Goal: Task Accomplishment & Management: Complete application form

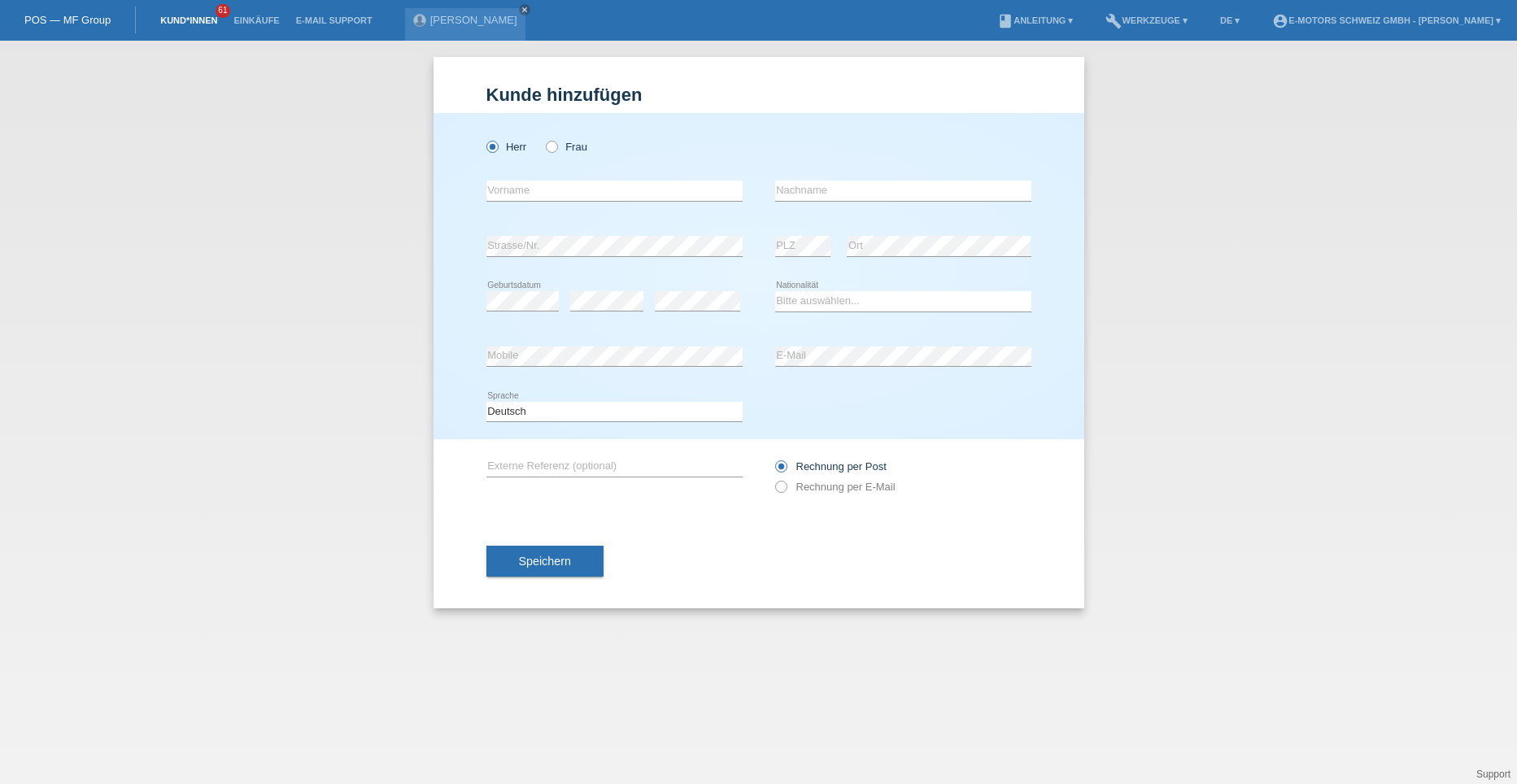
click at [182, 22] on link "Kund*innen" at bounding box center [189, 20] width 73 height 10
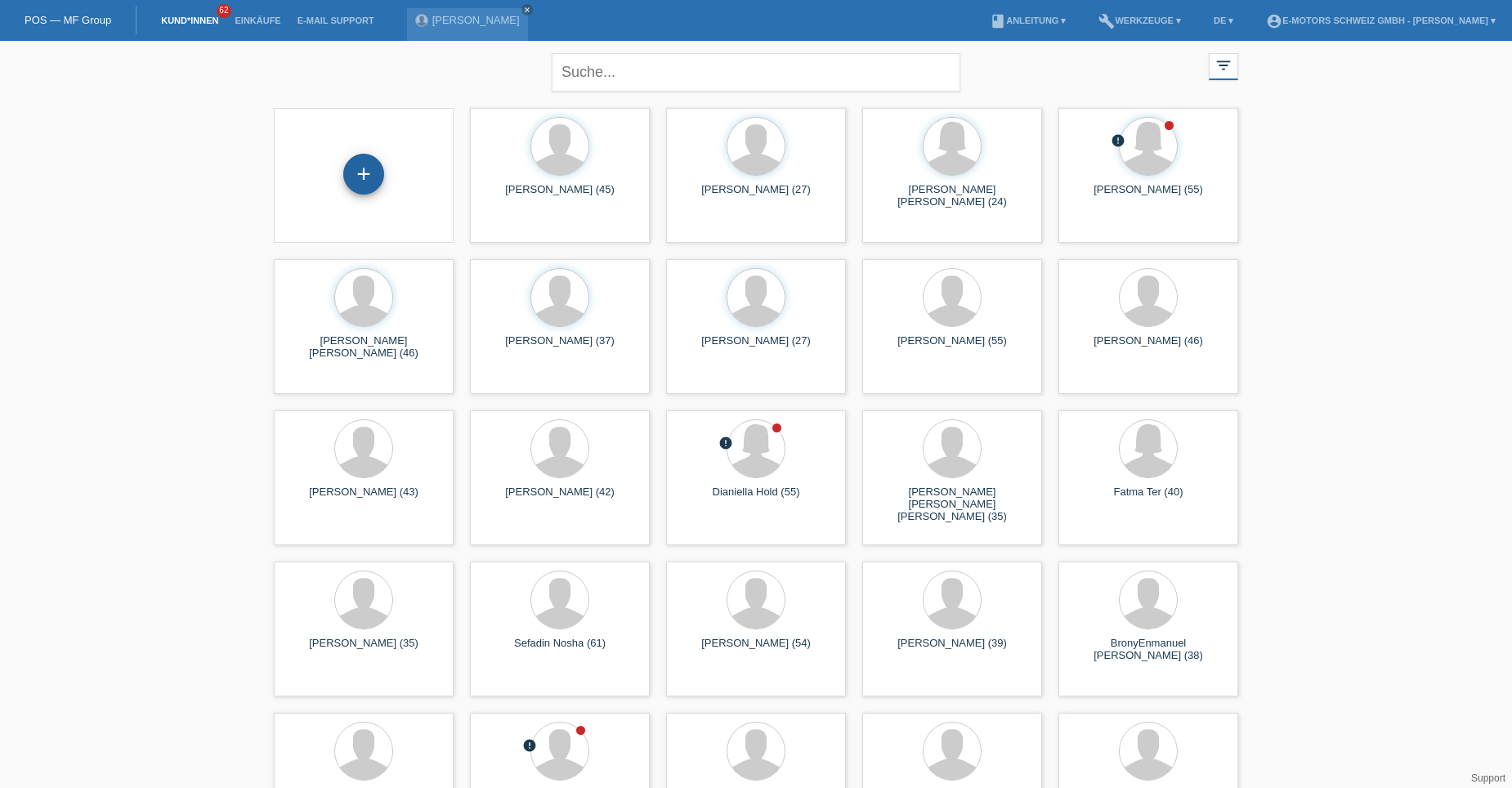
click at [363, 174] on div "+" at bounding box center [364, 173] width 40 height 28
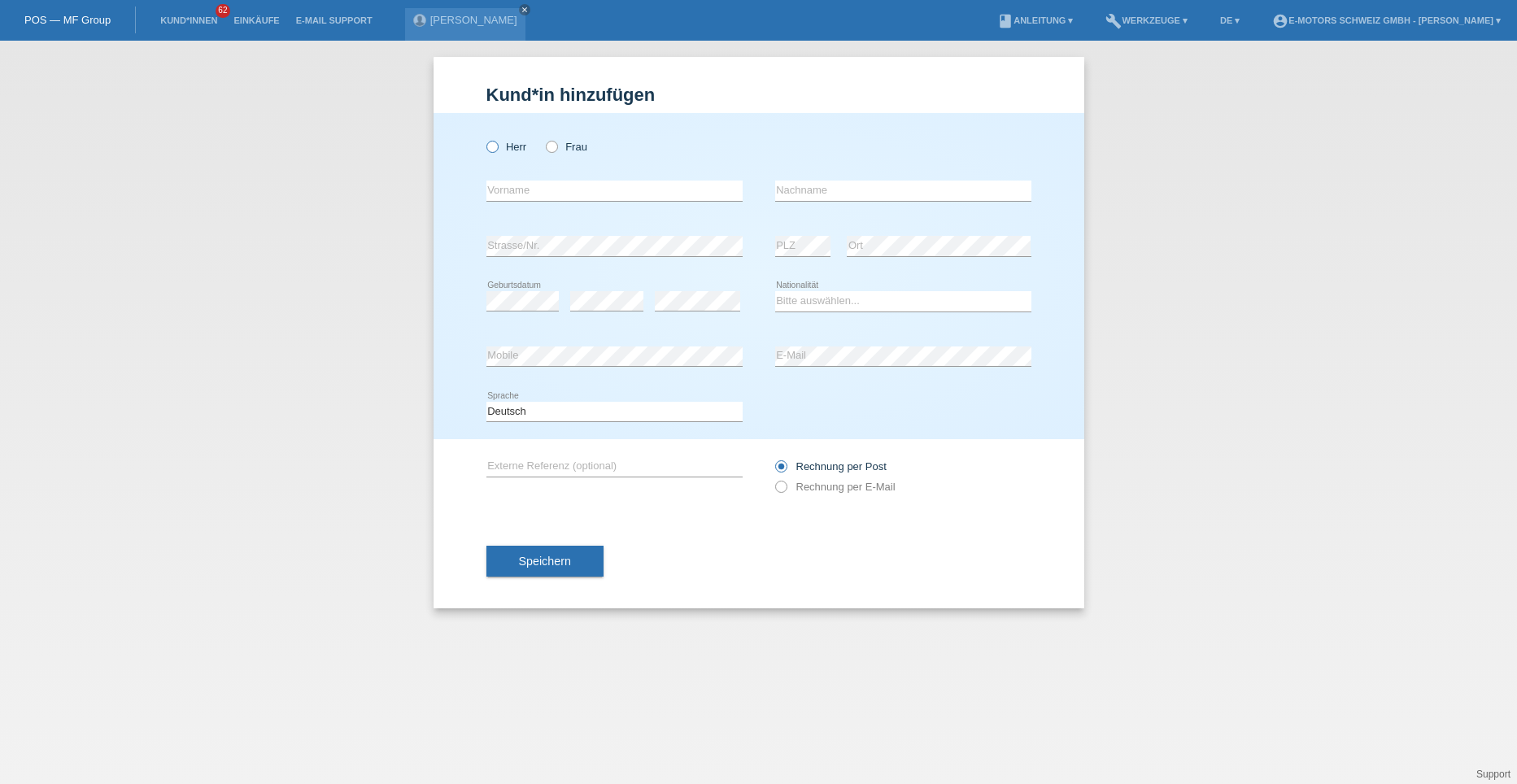
click at [484, 138] on icon at bounding box center [484, 138] width 0 height 0
click at [494, 148] on input "Herr" at bounding box center [492, 146] width 11 height 11
radio input "true"
click at [543, 138] on icon at bounding box center [543, 138] width 0 height 0
click at [551, 147] on input "Frau" at bounding box center [551, 146] width 11 height 11
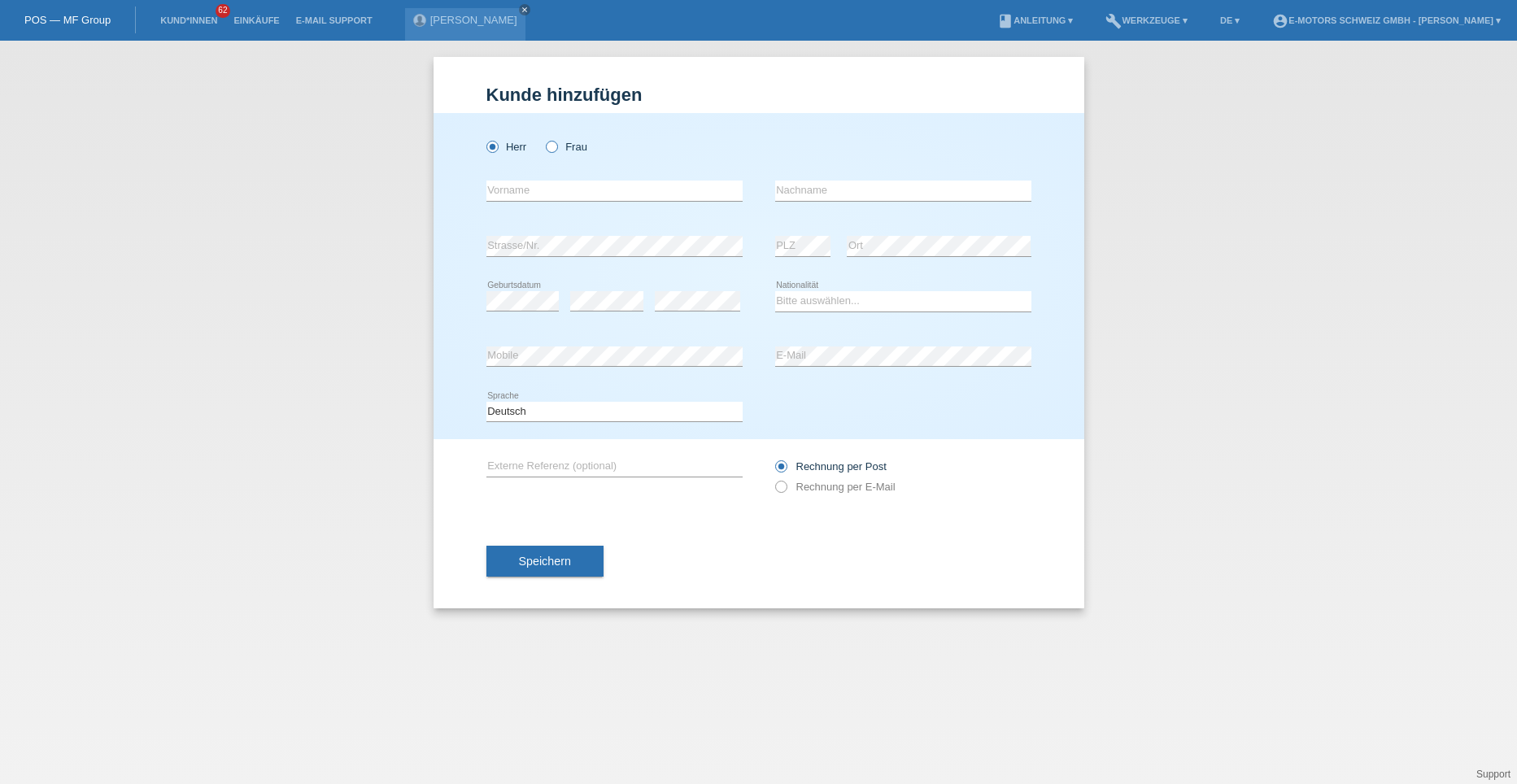
radio input "true"
click at [523, 187] on input "text" at bounding box center [615, 191] width 256 height 20
type input "[PERSON_NAME]"
click at [810, 193] on input "text" at bounding box center [903, 191] width 256 height 20
type input "Biner"
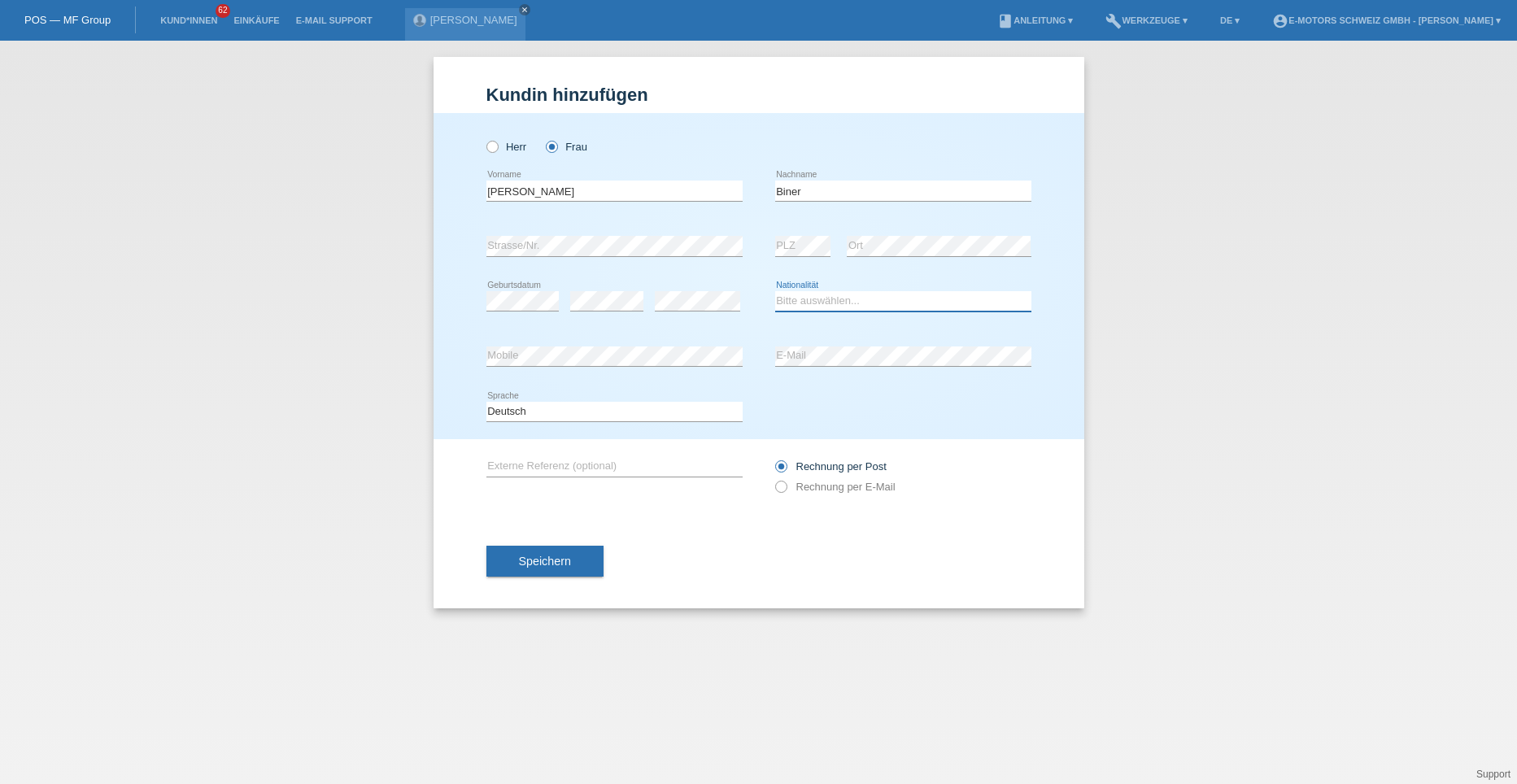
click at [796, 299] on select "Bitte auswählen... Schweiz Deutschland Liechtenstein Österreich ------------ Af…" at bounding box center [903, 301] width 256 height 19
select select "CH"
click at [775, 291] on select "Bitte auswählen... Schweiz Deutschland Liechtenstein Österreich ------------ Af…" at bounding box center [903, 301] width 256 height 19
click at [626, 344] on div "error Mobile" at bounding box center [615, 357] width 256 height 55
click at [563, 567] on span "Speichern" at bounding box center [545, 561] width 52 height 13
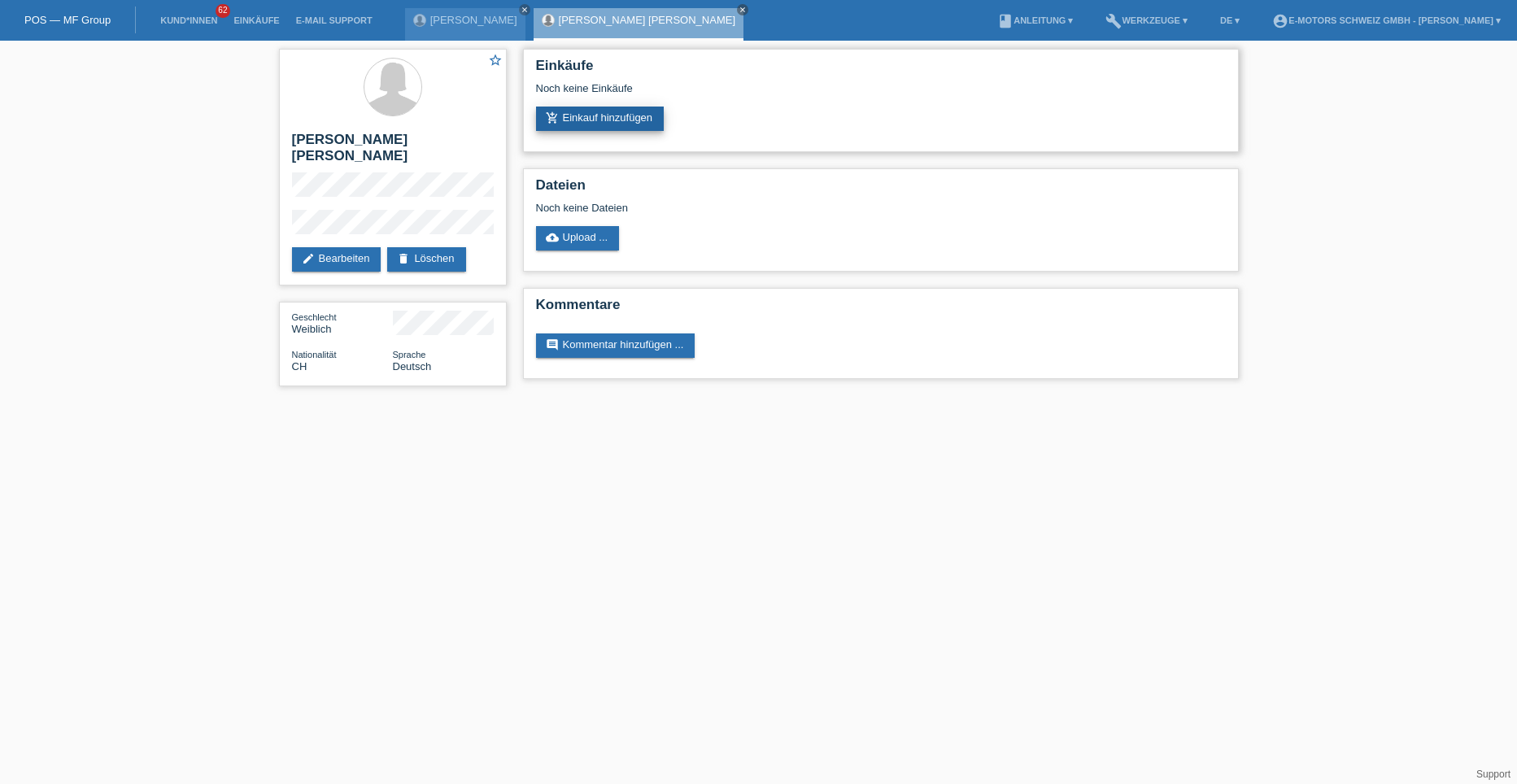
click at [607, 124] on link "add_shopping_cart Einkauf hinzufügen" at bounding box center [600, 118] width 128 height 24
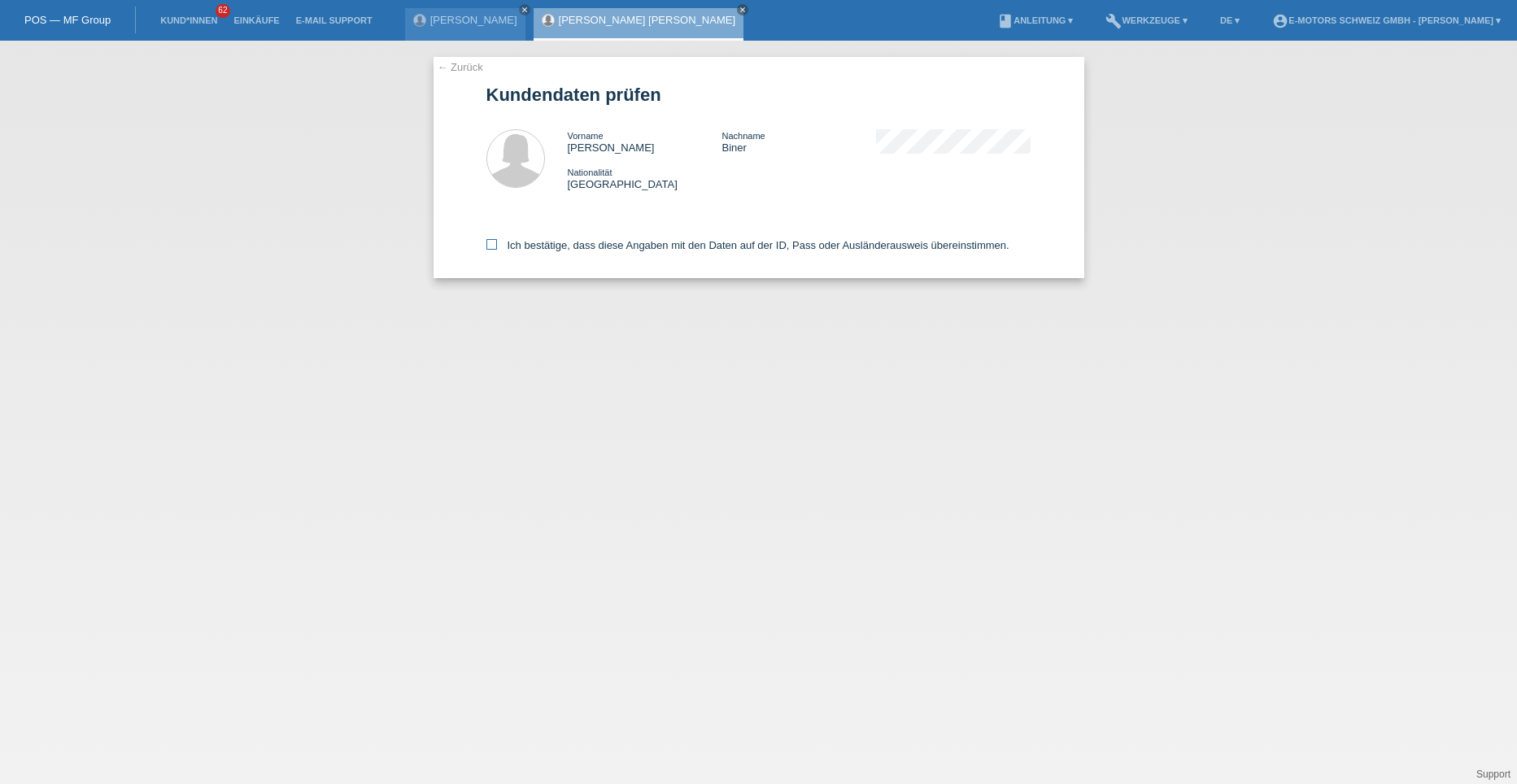
click at [493, 243] on icon at bounding box center [492, 244] width 11 height 11
click at [493, 243] on input "Ich bestätige, dass diese Angaben mit den Daten auf der ID, Pass oder Ausländer…" at bounding box center [492, 244] width 11 height 11
checkbox input "true"
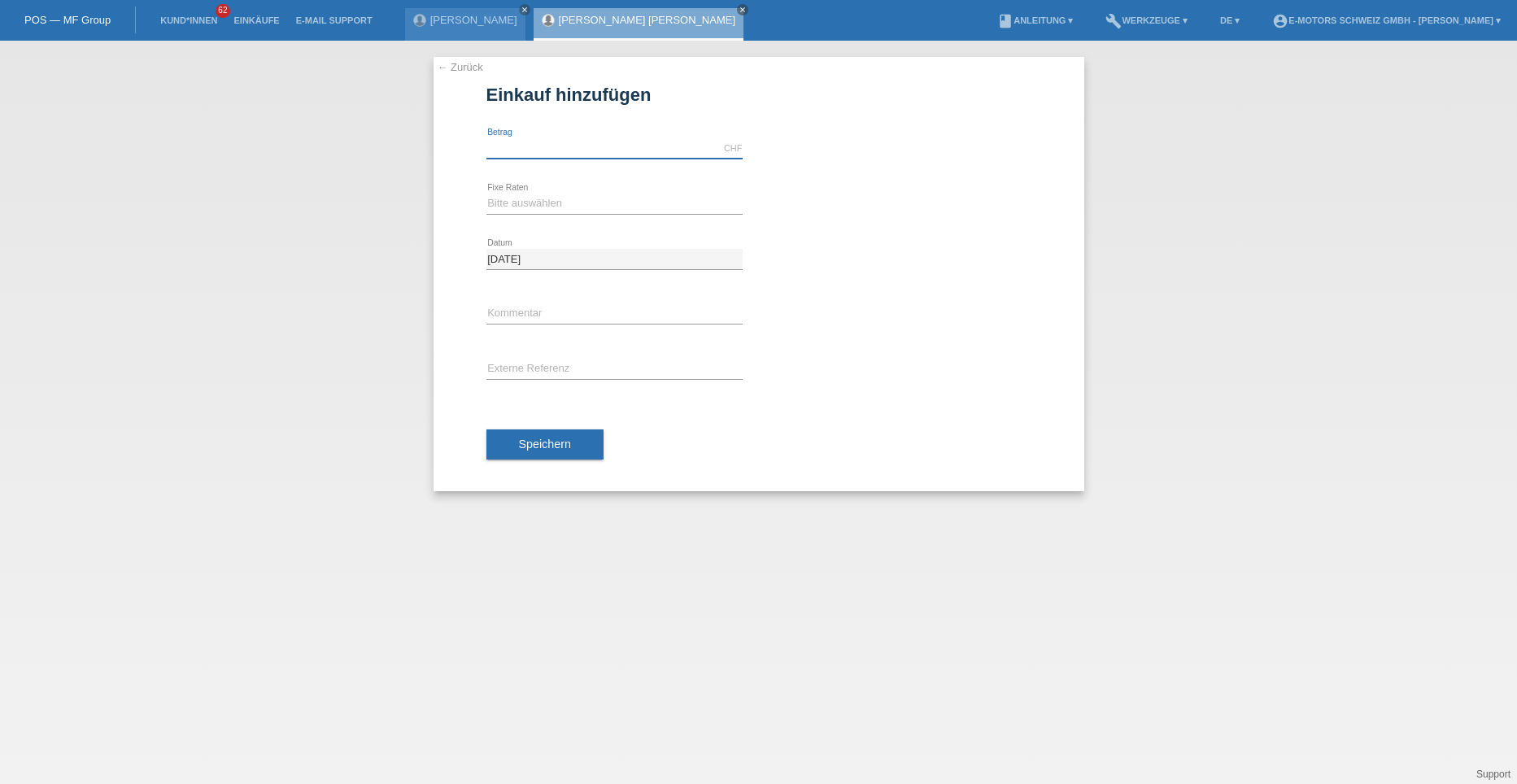
click at [517, 157] on input "text" at bounding box center [615, 148] width 256 height 20
type input "5000.00"
click at [501, 195] on select "Bitte auswählen 12 Raten 24 Raten 36 Raten 48 Raten" at bounding box center [615, 203] width 256 height 19
select select "214"
click at [487, 193] on select "Bitte auswählen 12 Raten 24 Raten 36 Raten 48 Raten" at bounding box center [615, 203] width 256 height 19
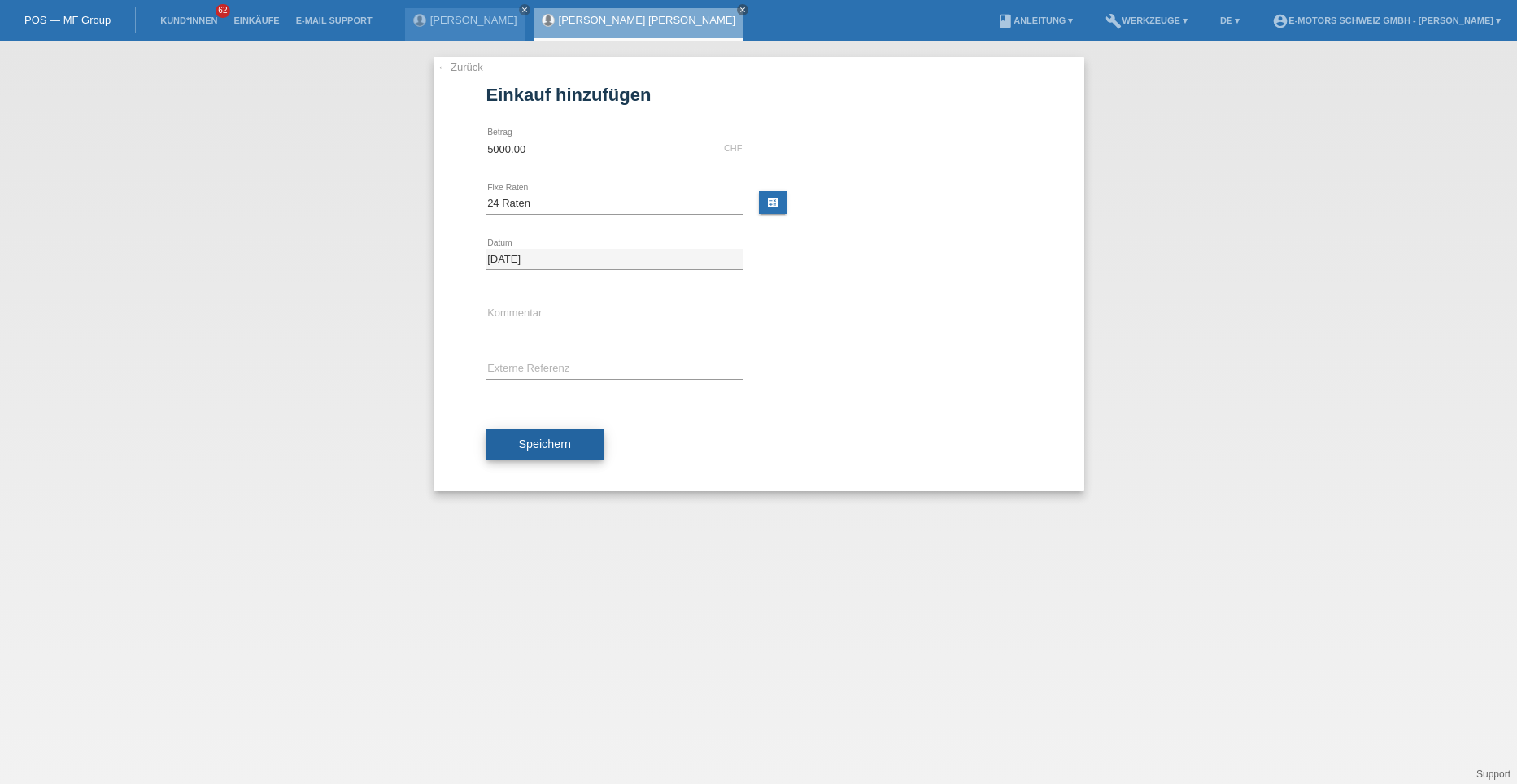
click at [546, 443] on span "Speichern" at bounding box center [545, 444] width 52 height 13
